Goal: Navigation & Orientation: Find specific page/section

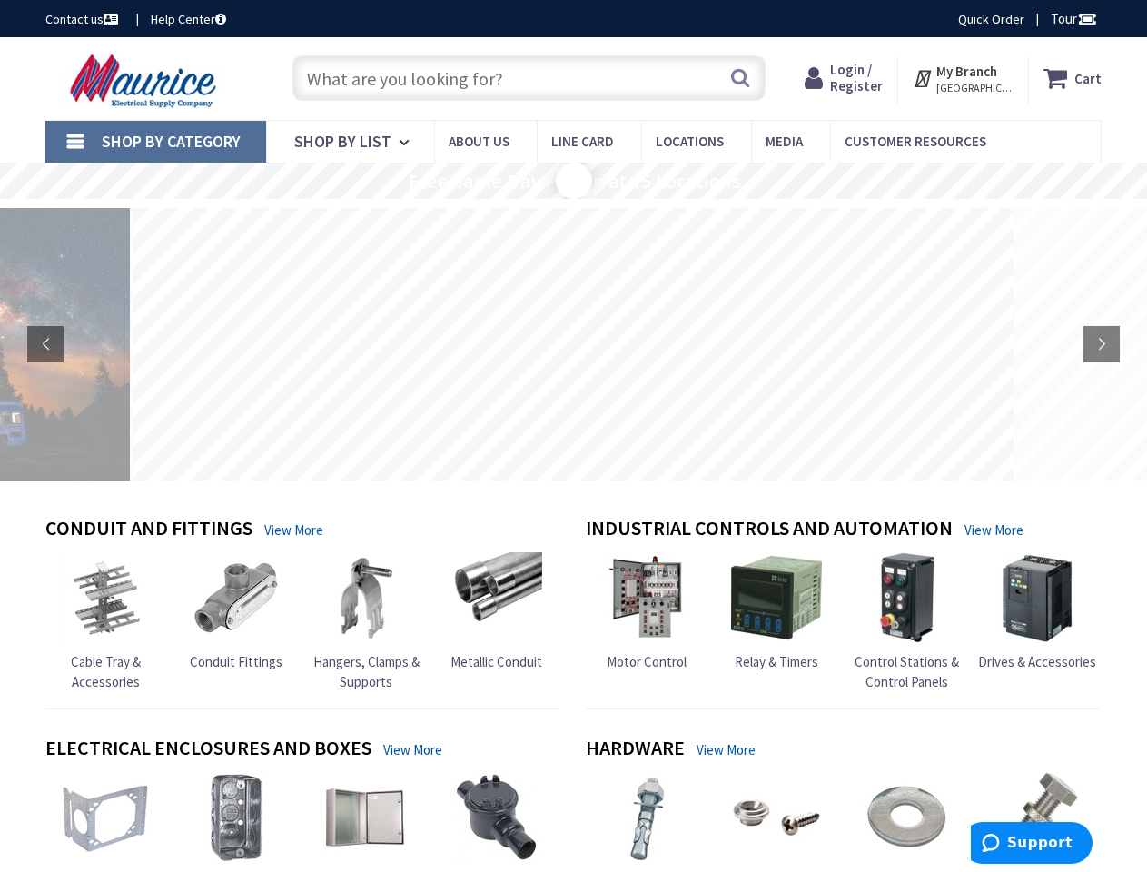
click at [573, 436] on rs-layer at bounding box center [573, 344] width 881 height 272
click at [1071, 18] on span "Tour" at bounding box center [1074, 18] width 46 height 17
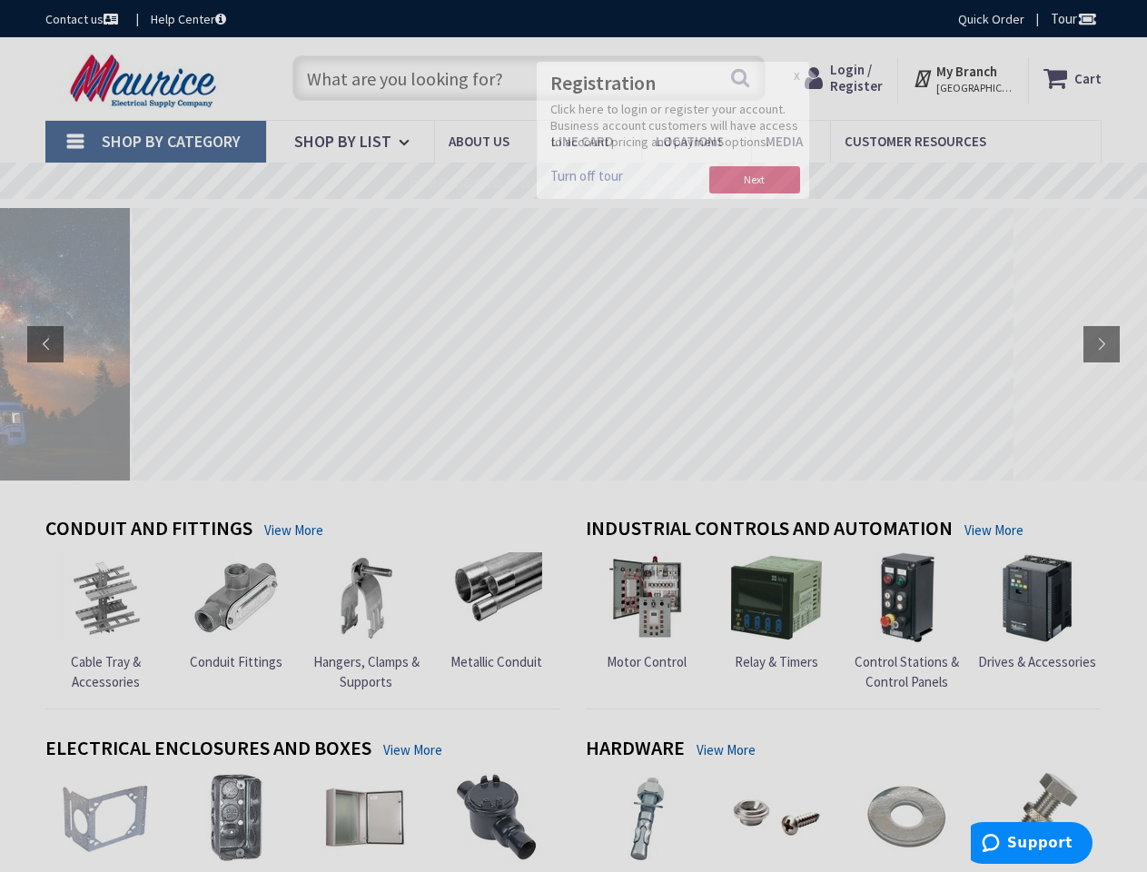
click at [1086, 18] on div at bounding box center [573, 436] width 1147 height 872
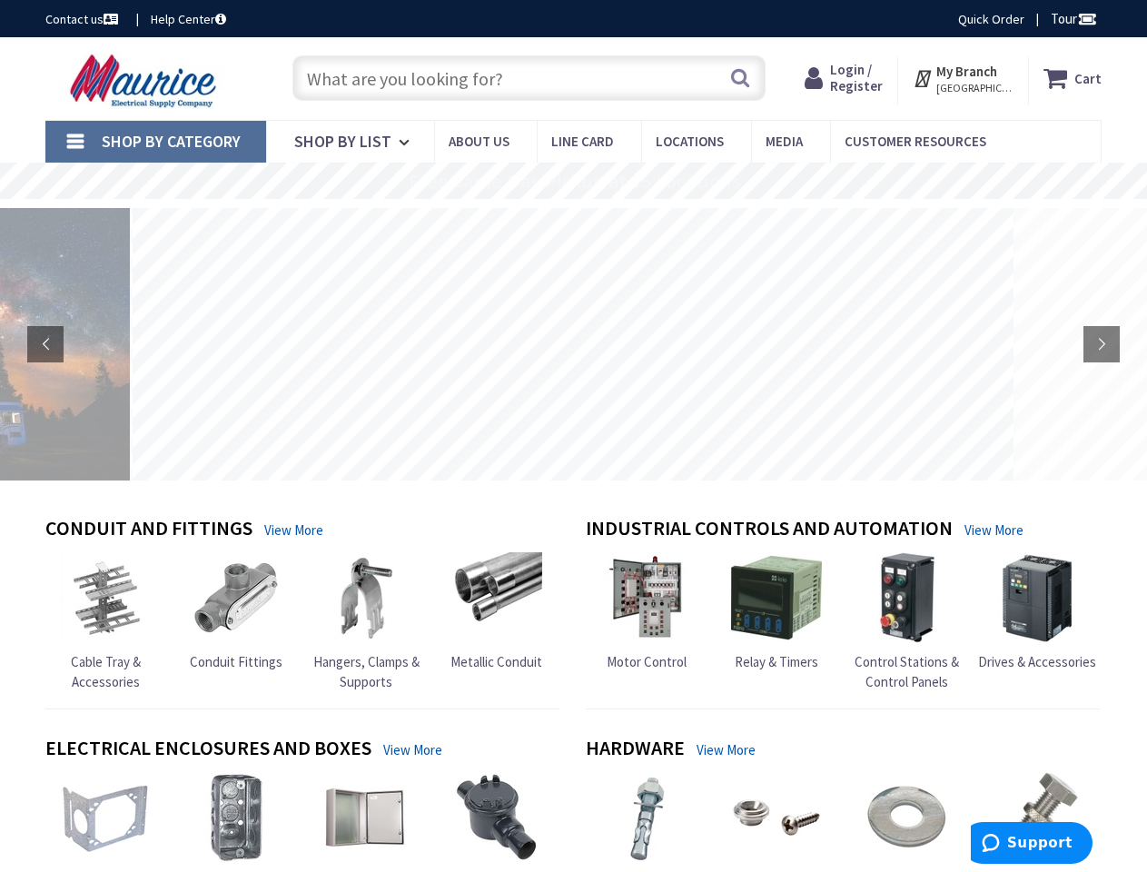
click at [963, 78] on strong "My Branch" at bounding box center [966, 71] width 61 height 17
